Goal: Share content: Share content

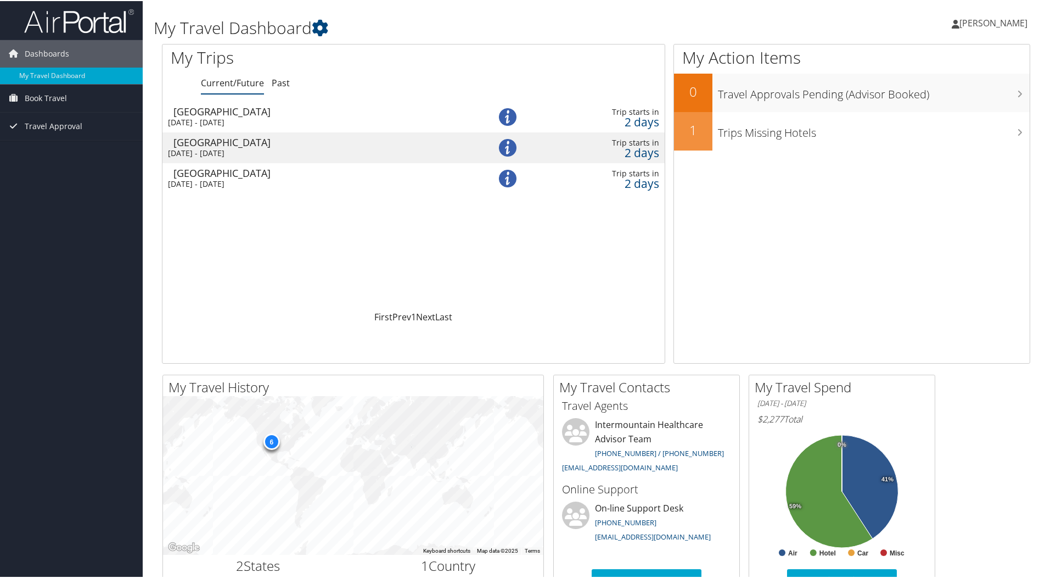
click at [270, 116] on div "[DATE] - [DATE]" at bounding box center [314, 121] width 293 height 10
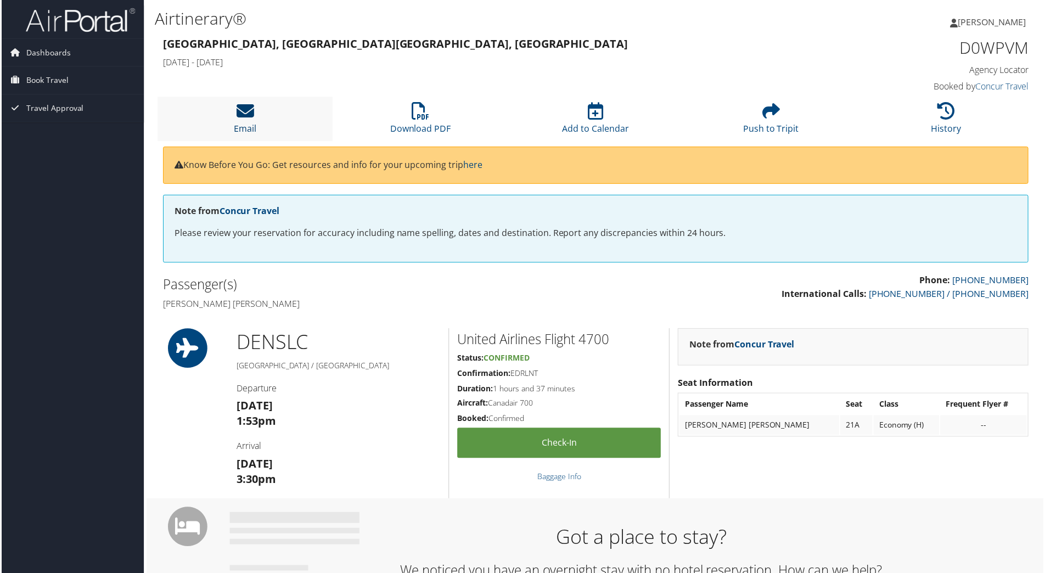
click at [246, 108] on icon at bounding box center [245, 112] width 18 height 18
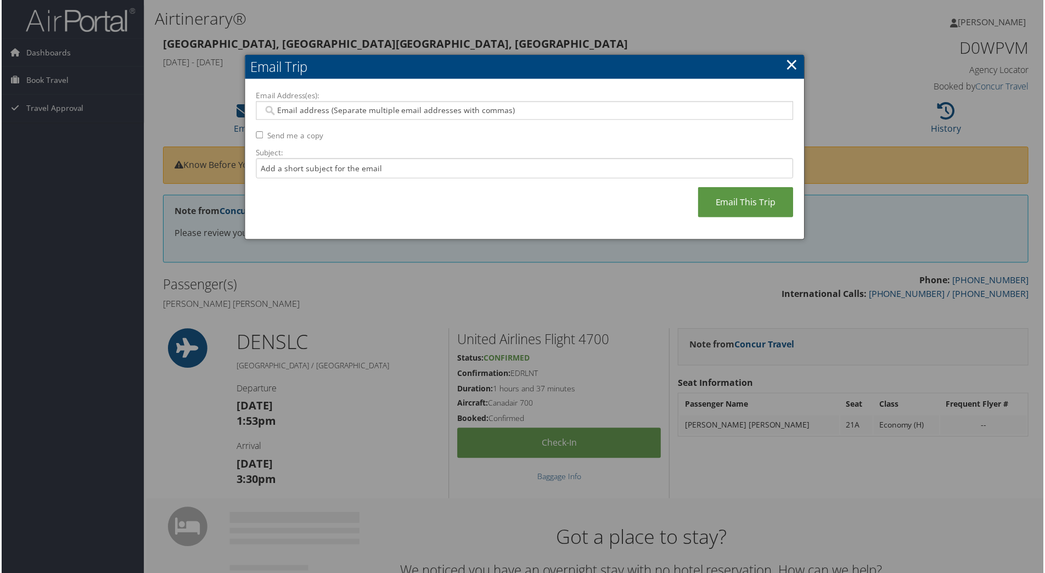
click at [303, 109] on input "Email Address(es):" at bounding box center [524, 110] width 524 height 11
type input "highflypax1@msn.com"
click at [285, 166] on input "Subject:" at bounding box center [524, 169] width 539 height 20
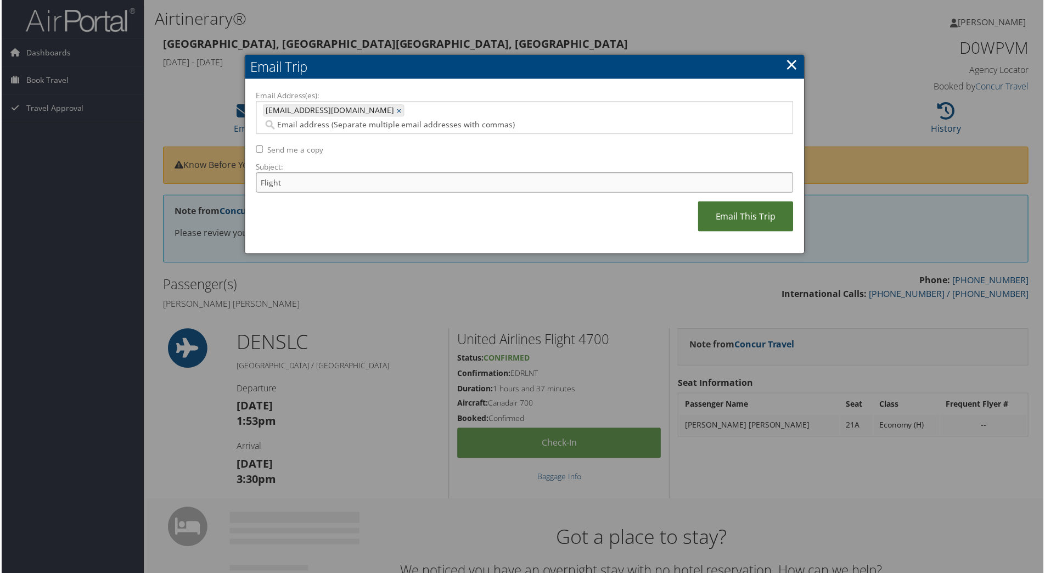
type input "Flight"
click at [737, 202] on link "Email This Trip" at bounding box center [747, 217] width 96 height 30
